Goal: Task Accomplishment & Management: Manage account settings

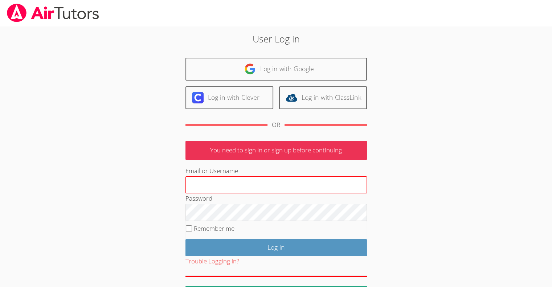
click at [213, 178] on input "Email or Username" at bounding box center [275, 184] width 181 height 17
type input "[EMAIL_ADDRESS][DOMAIN_NAME]"
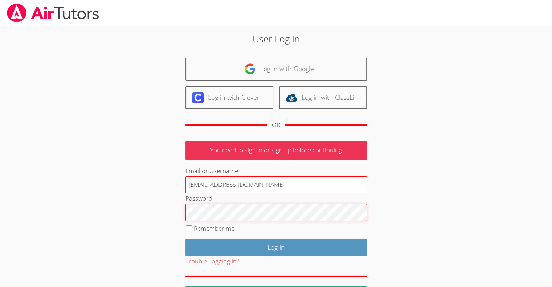
click at [185, 239] on input "Log in" at bounding box center [275, 247] width 181 height 17
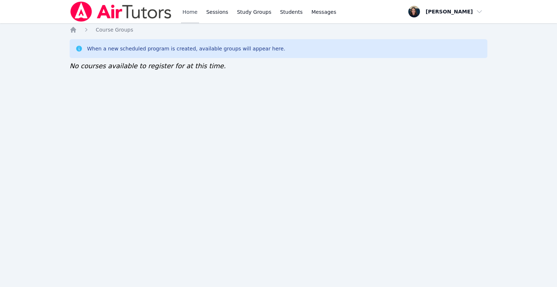
click at [193, 16] on link "Home" at bounding box center [190, 11] width 18 height 23
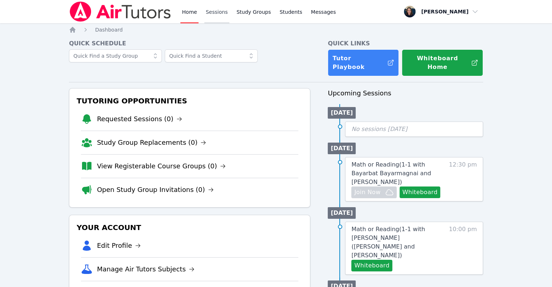
click at [209, 14] on link "Sessions" at bounding box center [216, 11] width 25 height 23
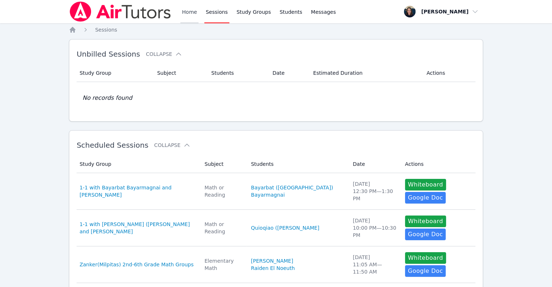
click at [185, 13] on link "Home" at bounding box center [189, 11] width 18 height 23
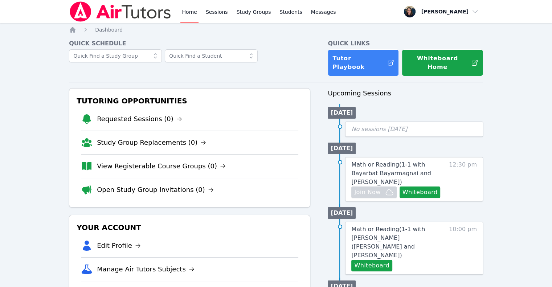
click at [185, 13] on link "Home" at bounding box center [189, 11] width 18 height 23
click at [182, 161] on link "View Registerable Course Groups (0)" at bounding box center [161, 166] width 129 height 10
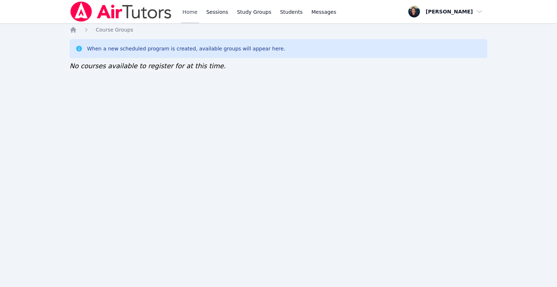
click at [192, 11] on link "Home" at bounding box center [190, 11] width 18 height 23
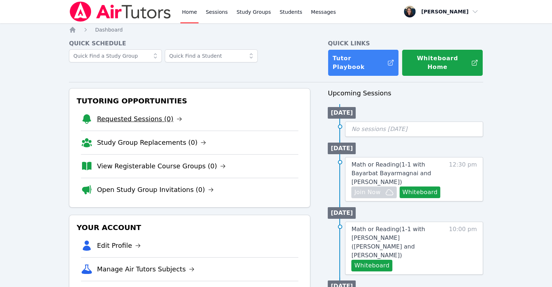
click at [126, 114] on link "Requested Sessions (0)" at bounding box center [139, 119] width 85 height 10
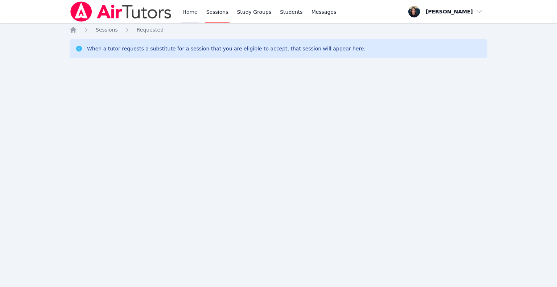
click at [190, 10] on link "Home" at bounding box center [190, 11] width 18 height 23
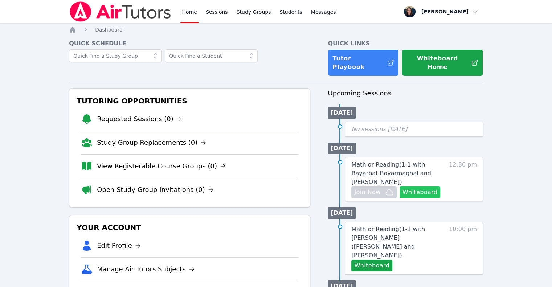
click at [434, 186] on button "Whiteboard" at bounding box center [419, 192] width 41 height 12
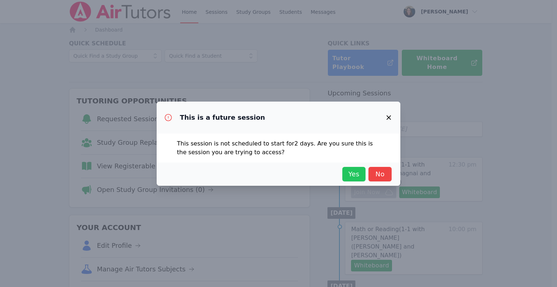
click at [360, 172] on span "Yes" at bounding box center [354, 174] width 16 height 10
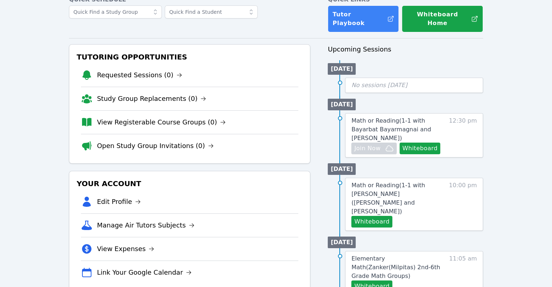
scroll to position [45, 0]
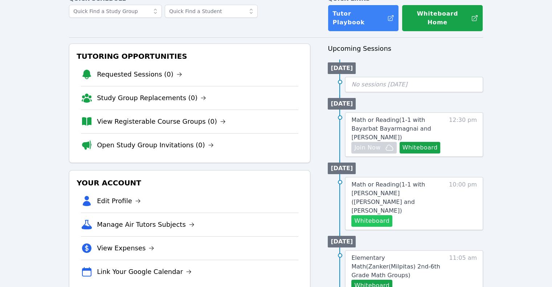
click at [371, 215] on button "Whiteboard" at bounding box center [371, 221] width 41 height 12
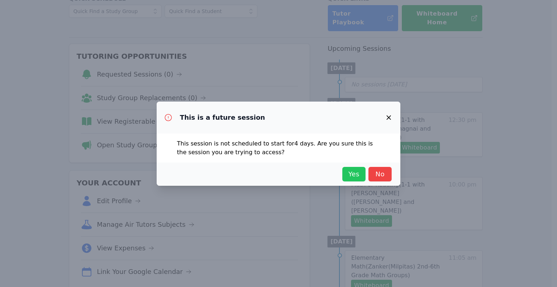
click at [346, 175] on span "Yes" at bounding box center [354, 174] width 16 height 10
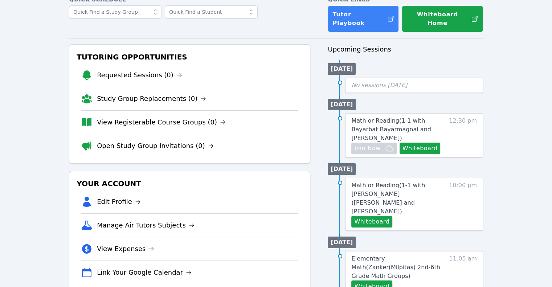
scroll to position [0, 0]
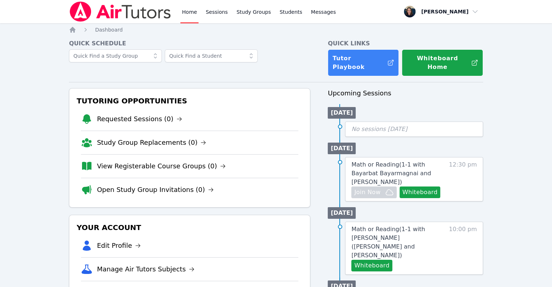
click at [189, 23] on link "Home" at bounding box center [189, 11] width 18 height 23
click at [218, 15] on link "Sessions" at bounding box center [216, 11] width 25 height 23
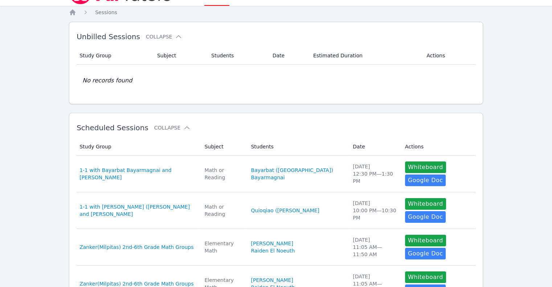
scroll to position [18, 0]
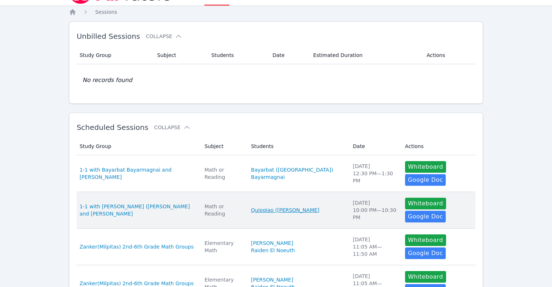
click at [268, 206] on link "Quioqiao (Mia) Yuan" at bounding box center [285, 209] width 68 height 7
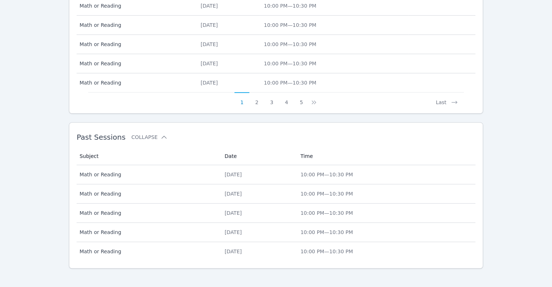
scroll to position [382, 0]
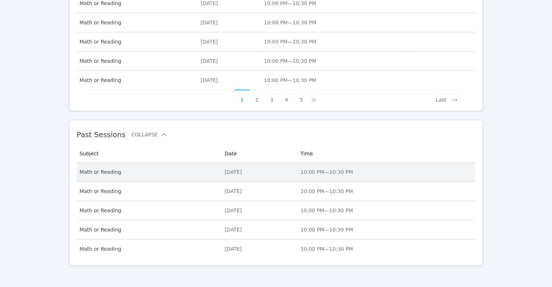
click at [98, 171] on span "Math or Reading" at bounding box center [147, 171] width 136 height 7
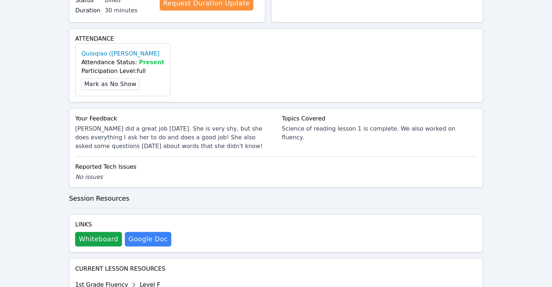
scroll to position [260, 0]
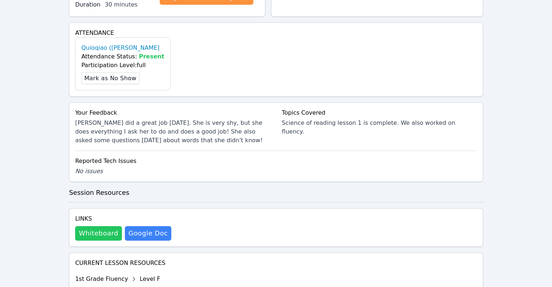
click at [97, 226] on button "Whiteboard" at bounding box center [98, 233] width 47 height 15
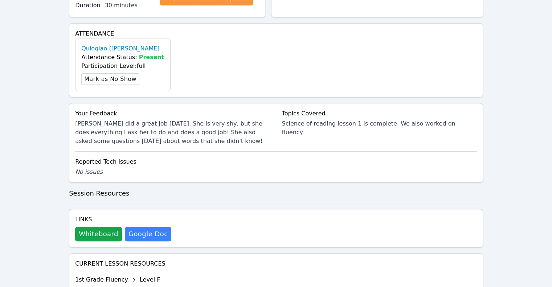
scroll to position [0, 0]
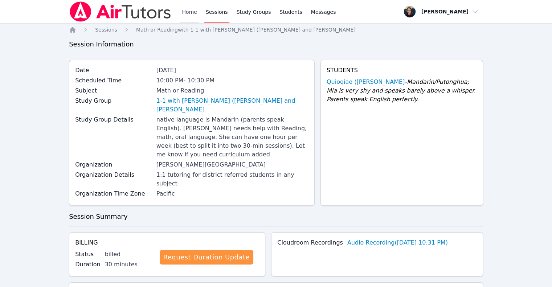
click at [193, 15] on link "Home" at bounding box center [189, 11] width 18 height 23
